Goal: Task Accomplishment & Management: Use online tool/utility

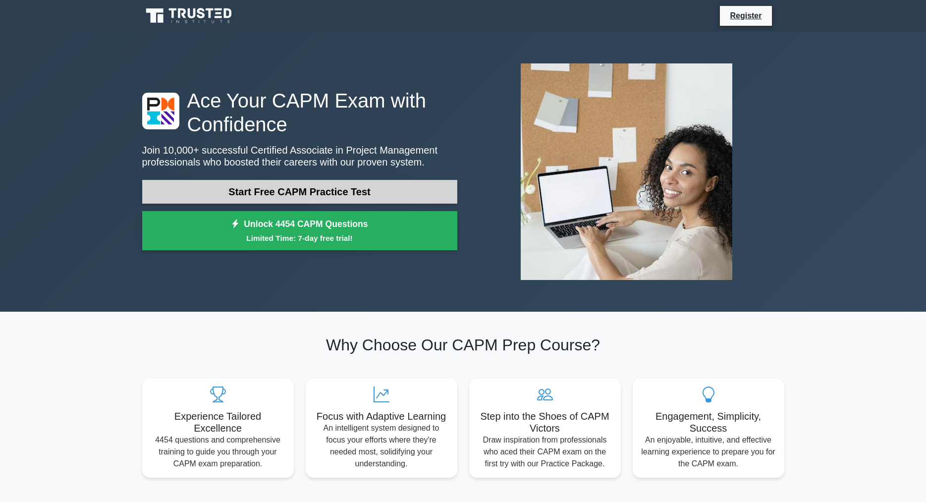
click at [324, 197] on link "Start Free CAPM Practice Test" at bounding box center [299, 192] width 315 height 24
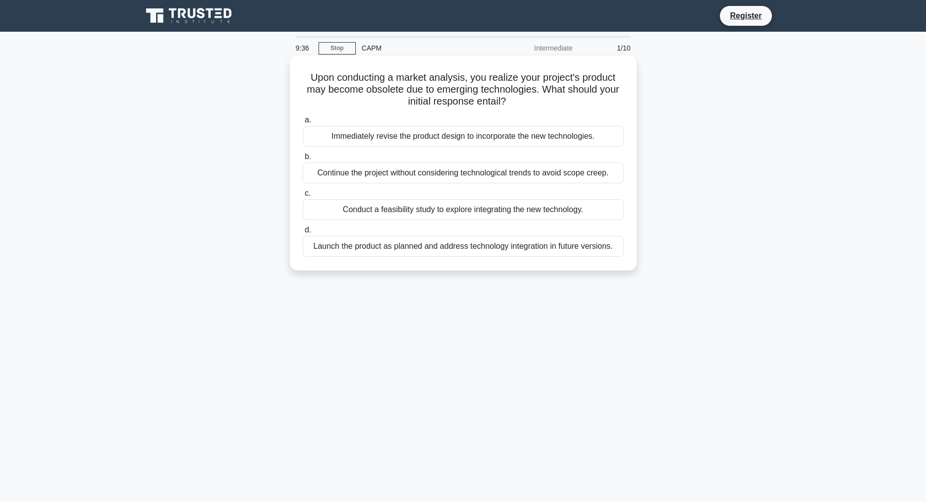
click at [454, 250] on div "Launch the product as planned and address technology integration in future vers…" at bounding box center [463, 246] width 321 height 21
click at [303, 233] on input "d. Launch the product as planned and address technology integration in future v…" at bounding box center [303, 230] width 0 height 6
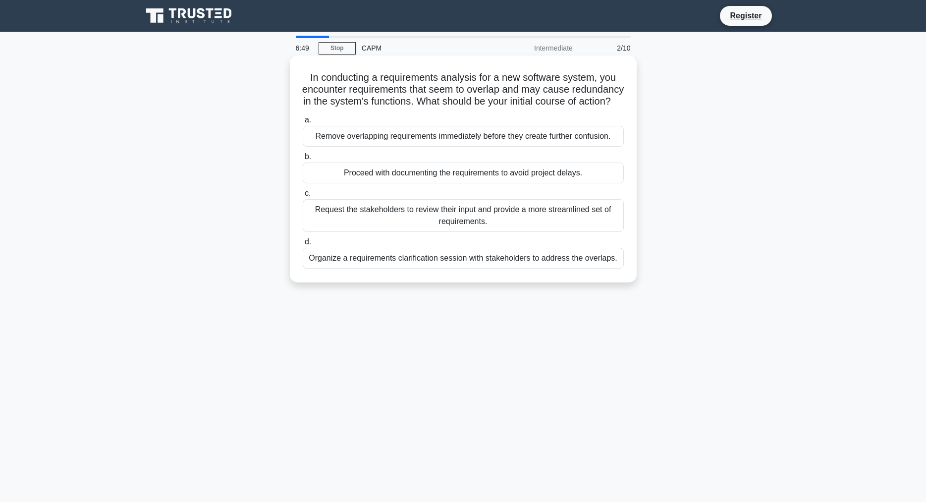
click at [458, 139] on div "Remove overlapping requirements immediately before they create further confusio…" at bounding box center [463, 136] width 321 height 21
click at [303, 123] on input "a. Remove overlapping requirements immediately before they create further confu…" at bounding box center [303, 120] width 0 height 6
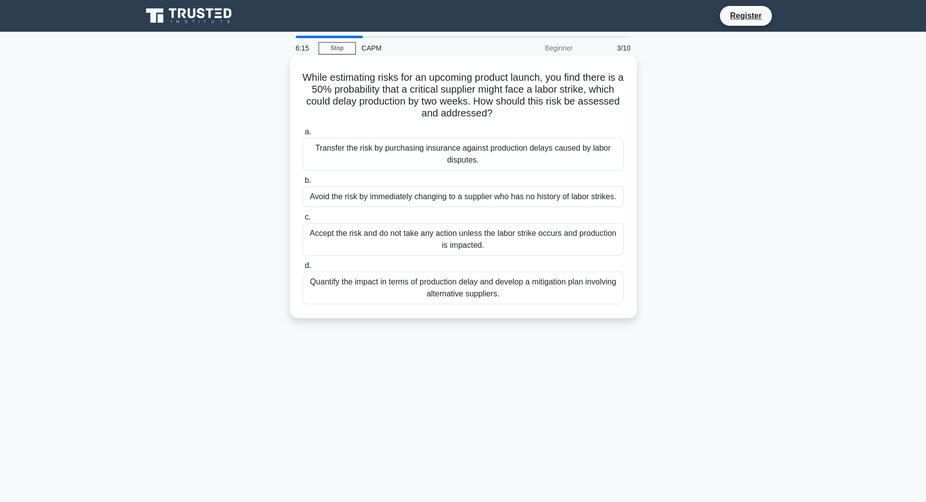
click at [458, 296] on div "Quantify the impact in terms of production delay and develop a mitigation plan …" at bounding box center [463, 288] width 321 height 33
click at [303, 269] on input "d. Quantify the impact in terms of production delay and develop a mitigation pl…" at bounding box center [303, 266] width 0 height 6
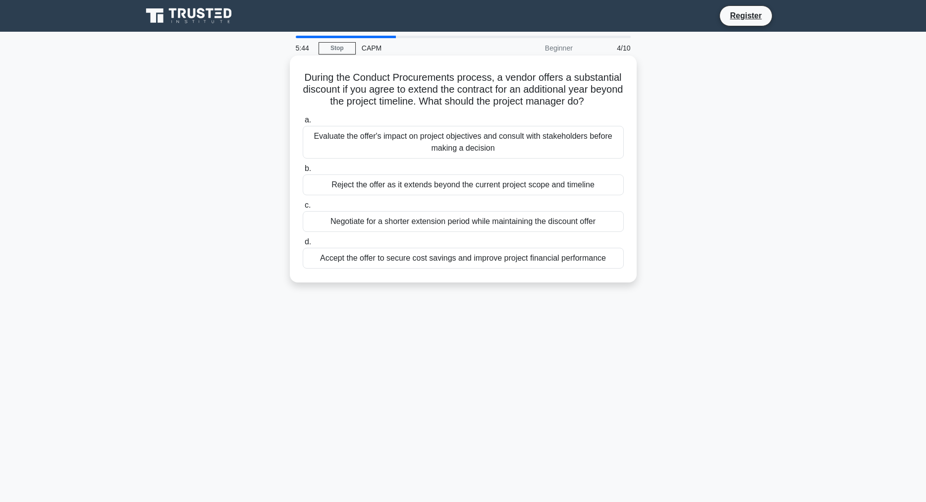
click at [474, 153] on div "Evaluate the offer's impact on project objectives and consult with stakeholders…" at bounding box center [463, 142] width 321 height 33
click at [303, 123] on input "a. Evaluate the offer's impact on project objectives and consult with stakehold…" at bounding box center [303, 120] width 0 height 6
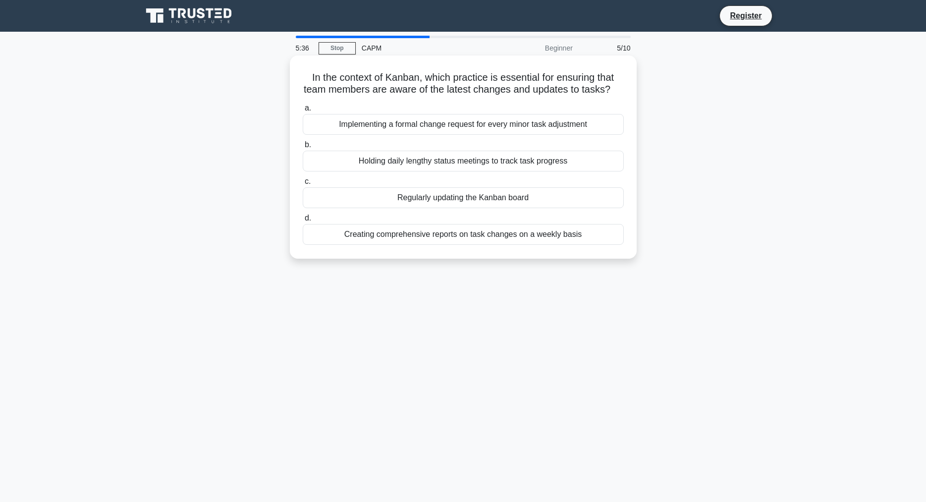
click at [502, 125] on div "Implementing a formal change request for every minor task adjustment" at bounding box center [463, 124] width 321 height 21
click at [303, 112] on input "a. Implementing a formal change request for every minor task adjustment" at bounding box center [303, 108] width 0 height 6
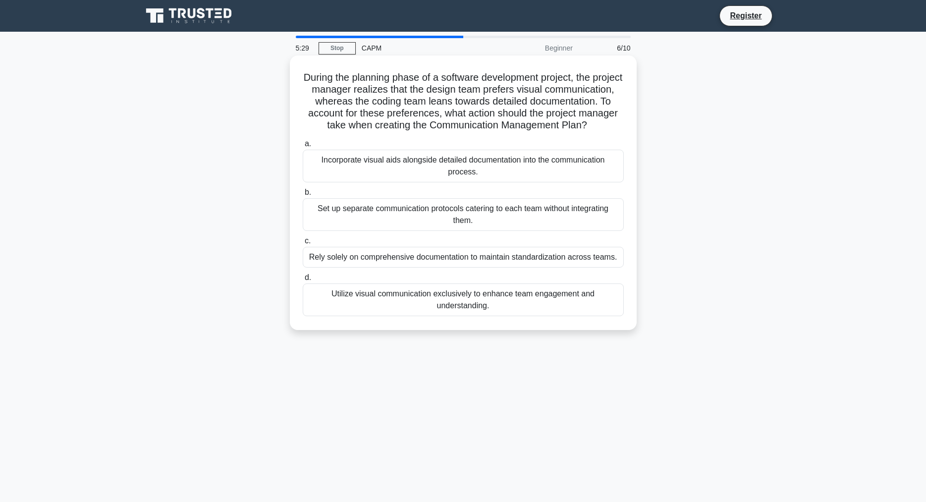
click at [505, 215] on div "Set up separate communication protocols catering to each team without integrati…" at bounding box center [463, 214] width 321 height 33
click at [303, 196] on input "b. Set up separate communication protocols catering to each team without integr…" at bounding box center [303, 192] width 0 height 6
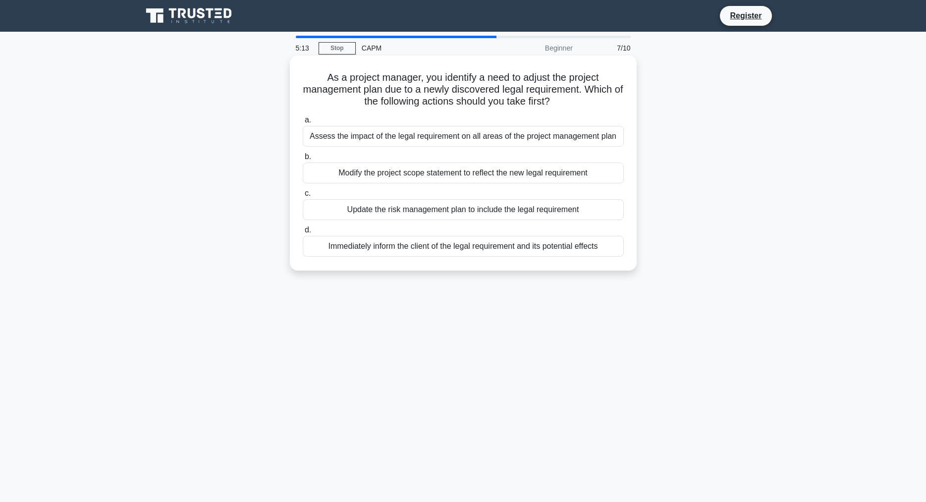
click at [484, 133] on div "Assess the impact of the legal requirement on all areas of the project manageme…" at bounding box center [463, 136] width 321 height 21
click at [303, 123] on input "a. Assess the impact of the legal requirement on all areas of the project manag…" at bounding box center [303, 120] width 0 height 6
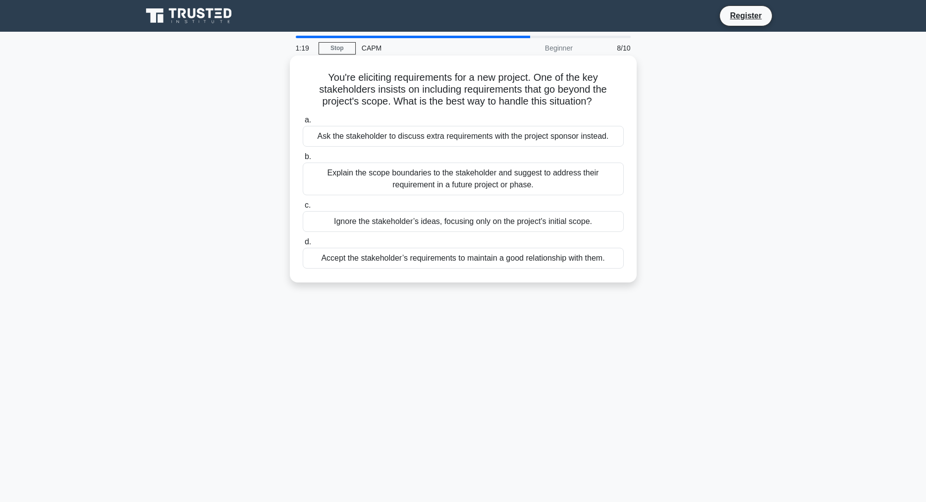
click at [492, 177] on div "Explain the scope boundaries to the stakeholder and suggest to address their re…" at bounding box center [463, 179] width 321 height 33
click at [303, 160] on input "b. Explain the scope boundaries to the stakeholder and suggest to address their…" at bounding box center [303, 157] width 0 height 6
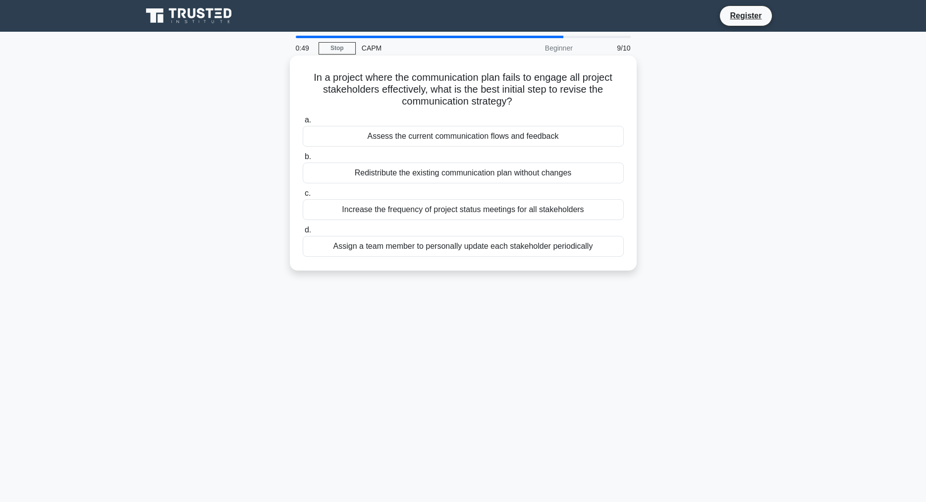
click at [474, 139] on div "Assess the current communication flows and feedback" at bounding box center [463, 136] width 321 height 21
click at [303, 123] on input "a. Assess the current communication flows and feedback" at bounding box center [303, 120] width 0 height 6
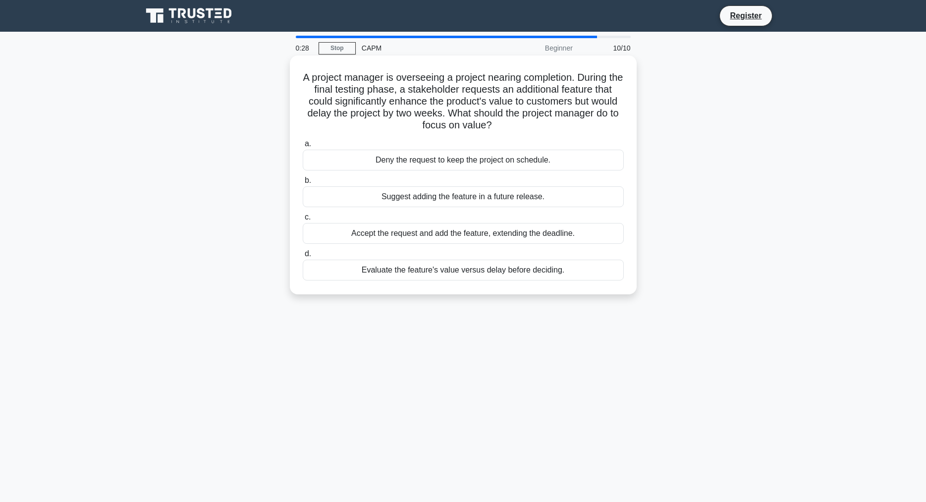
click at [449, 272] on div "Evaluate the feature's value versus delay before deciding." at bounding box center [463, 270] width 321 height 21
click at [303, 257] on input "d. Evaluate the feature's value versus delay before deciding." at bounding box center [303, 254] width 0 height 6
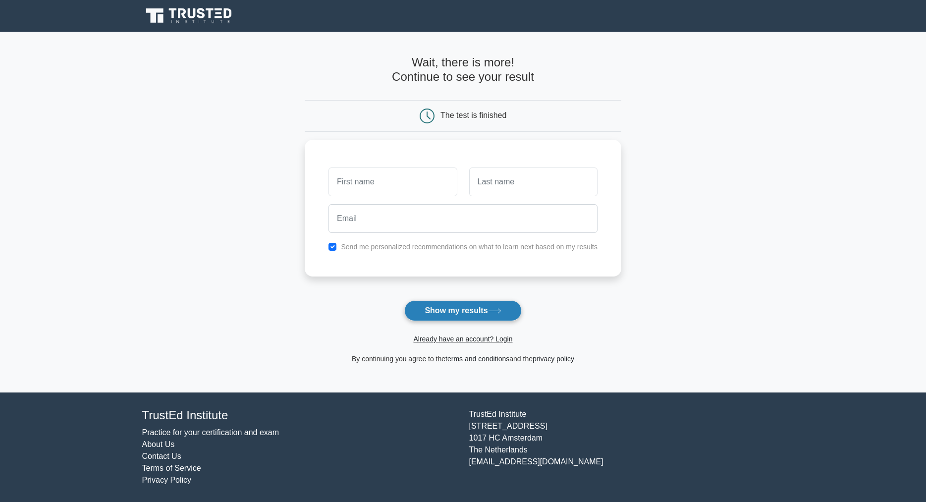
click at [486, 308] on button "Show my results" at bounding box center [462, 310] width 117 height 21
click at [835, 101] on main "Wait, there is more! Continue to see your result The test is finished and the" at bounding box center [463, 212] width 926 height 361
